Goal: Navigation & Orientation: Understand site structure

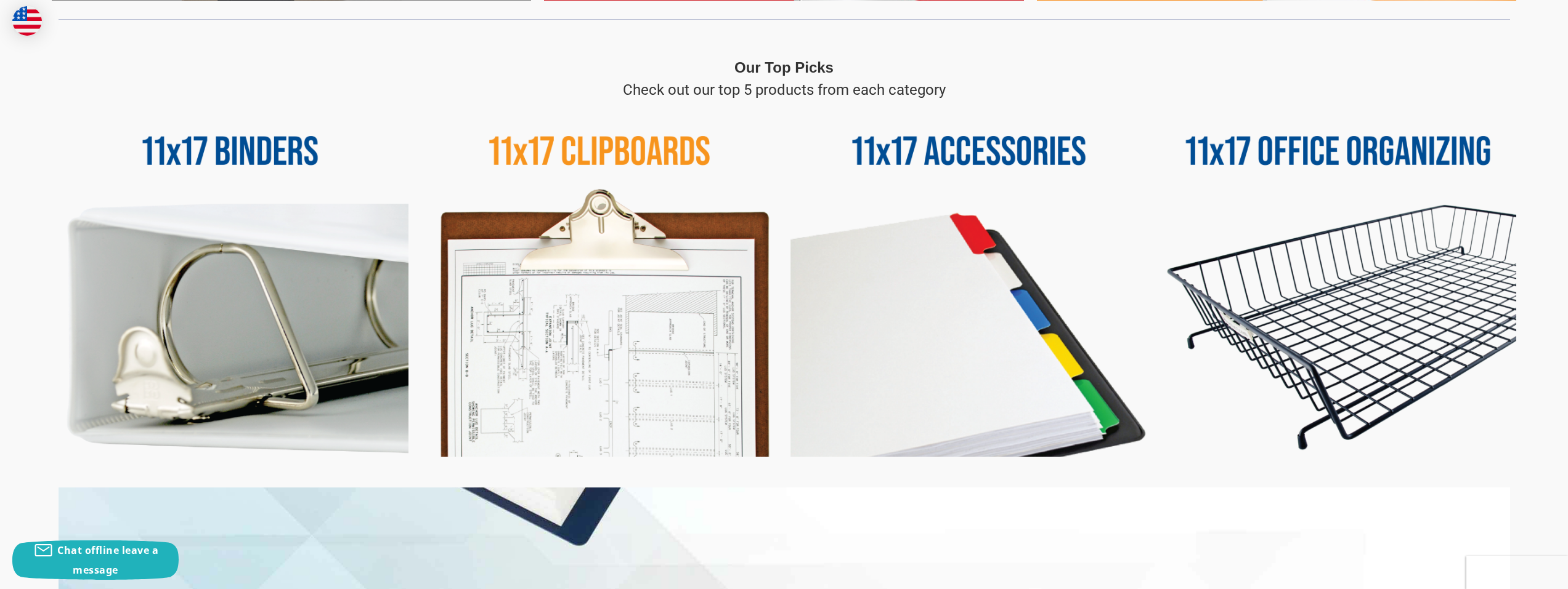
scroll to position [554, 0]
click at [1366, 362] on img at bounding box center [1338, 280] width 356 height 356
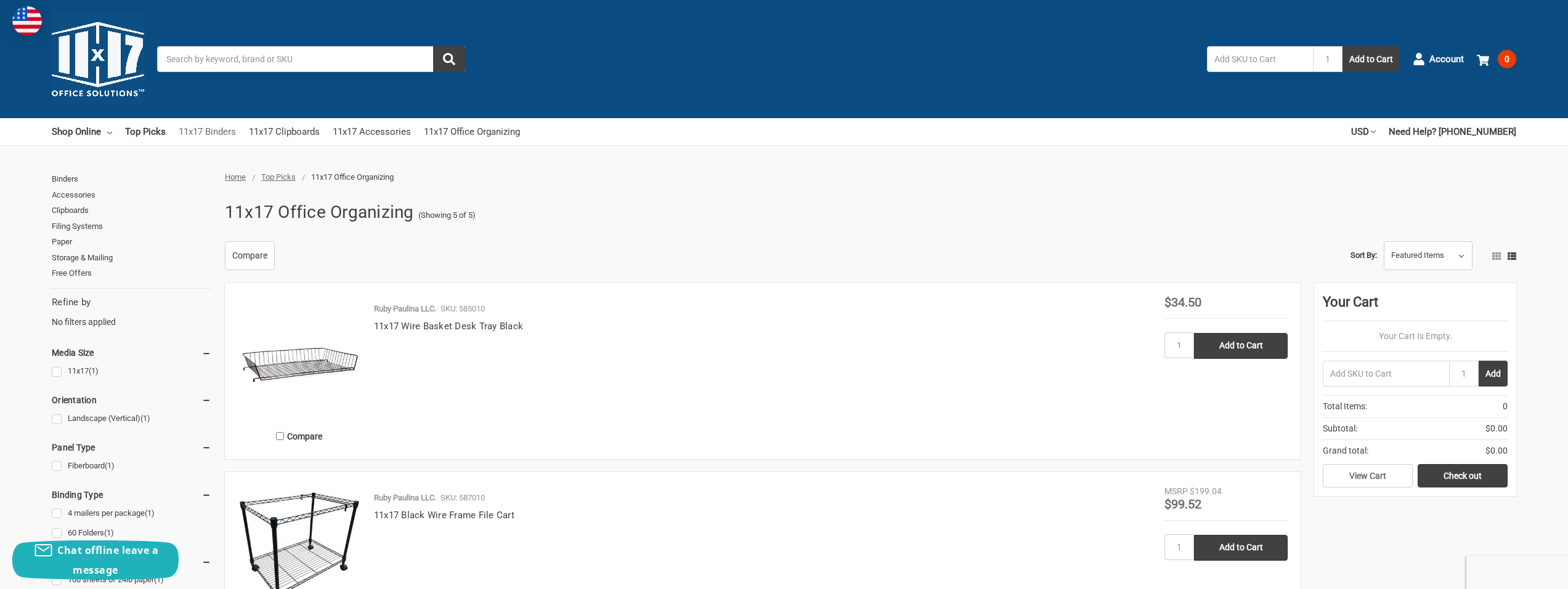
click at [219, 129] on link "11x17 Binders" at bounding box center [207, 131] width 57 height 27
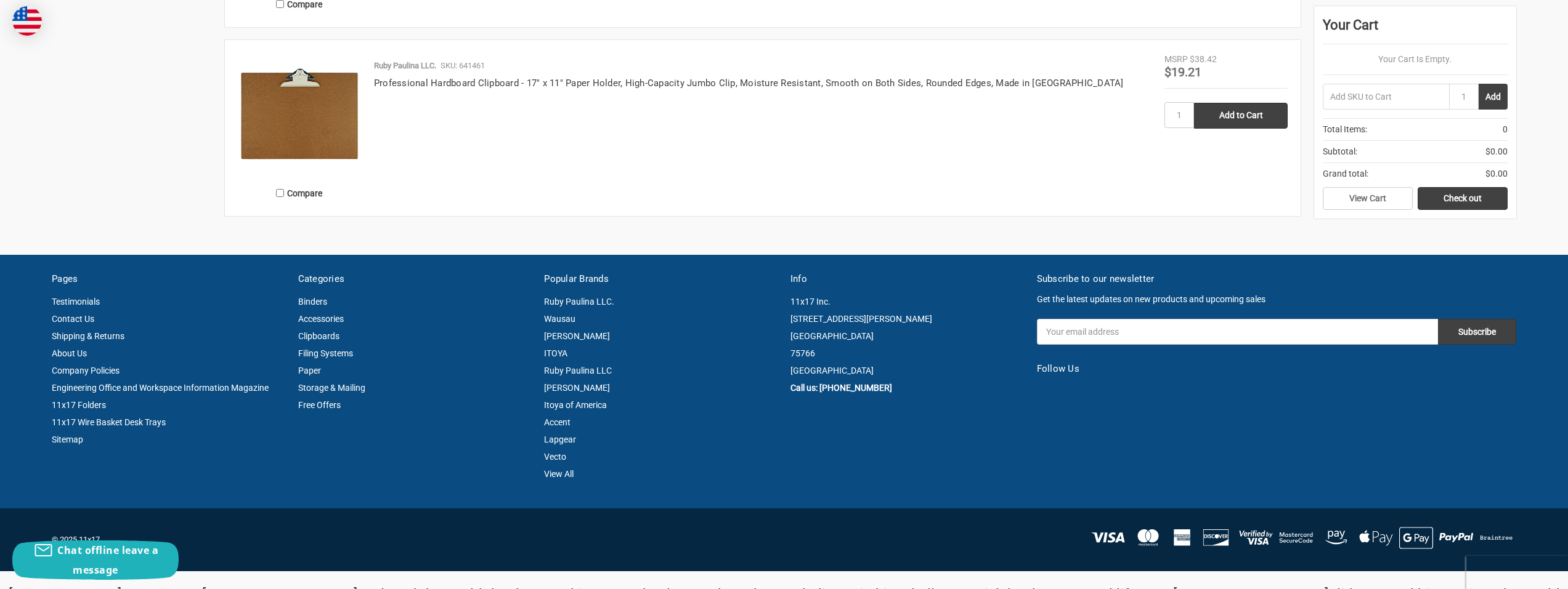
scroll to position [1297, 0]
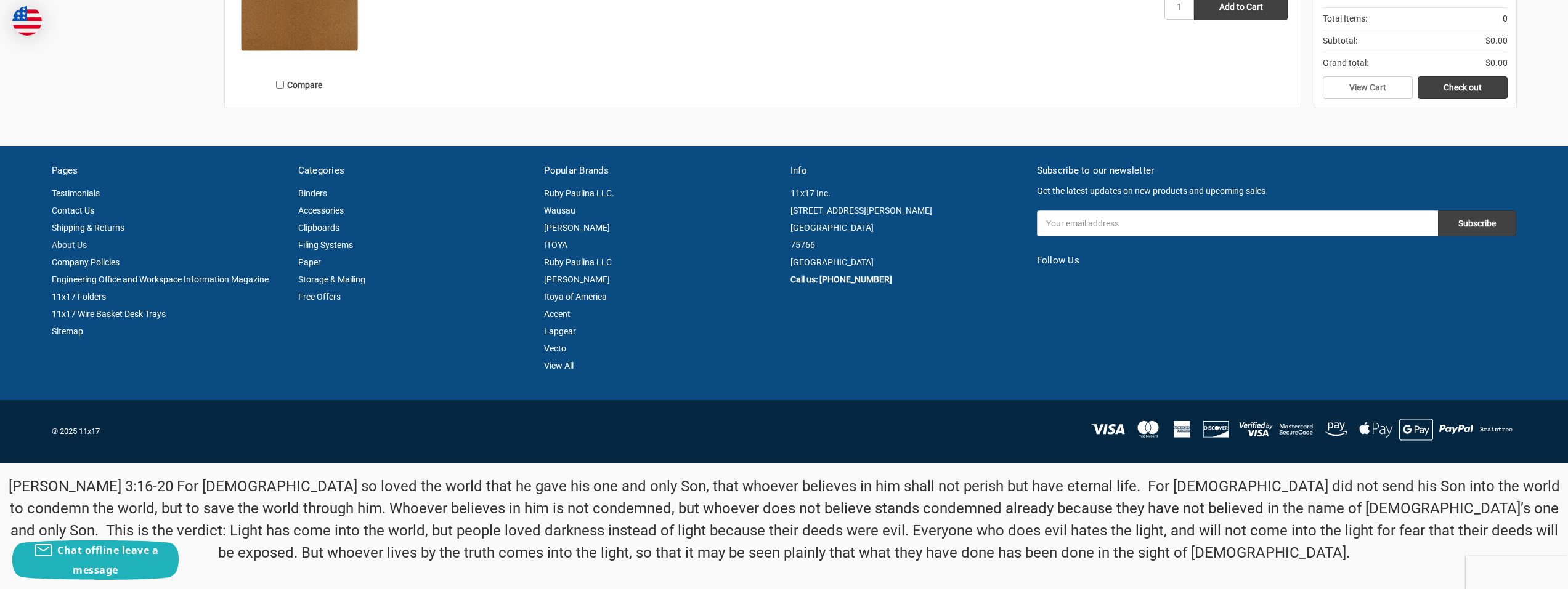
click at [61, 241] on link "About Us" at bounding box center [69, 245] width 36 height 10
